Goal: Task Accomplishment & Management: Manage account settings

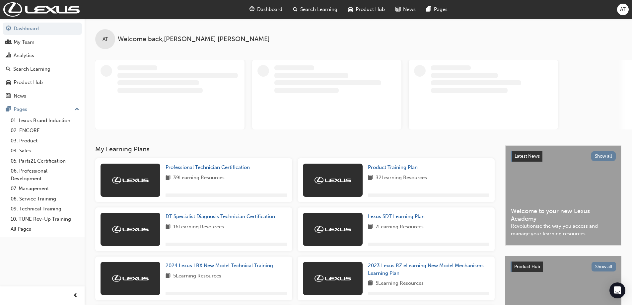
click at [624, 9] on span "AT" at bounding box center [623, 10] width 6 height 8
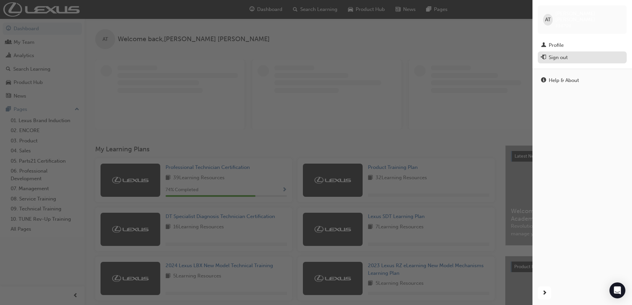
click at [558, 55] on div "Sign out" at bounding box center [558, 58] width 19 height 8
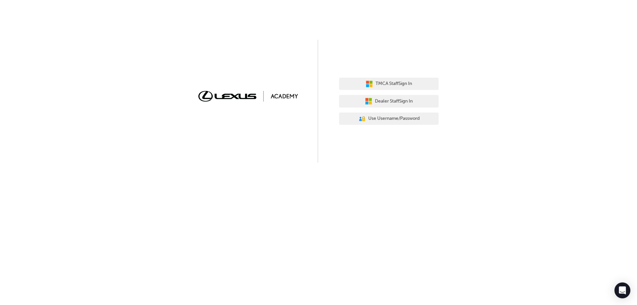
click at [394, 94] on div "TMCA Staff Sign In Dealer Staff Sign In User Authentication Icon - Blue Person,…" at bounding box center [389, 101] width 100 height 57
click at [393, 96] on button "Dealer Staff Sign In" at bounding box center [389, 101] width 100 height 13
